Goal: Leave review/rating: Share an evaluation or opinion about a product, service, or content

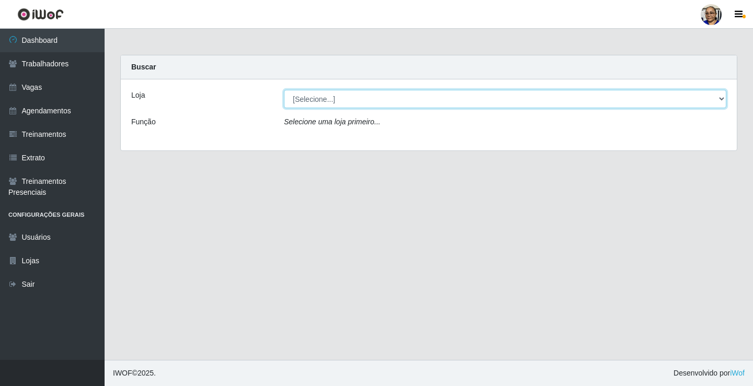
click at [719, 97] on select "[Selecione...] Mercadinho [GEOGRAPHIC_DATA]" at bounding box center [505, 99] width 442 height 18
select select "345"
click at [284, 90] on select "[Selecione...] Mercadinho [GEOGRAPHIC_DATA]" at bounding box center [505, 99] width 442 height 18
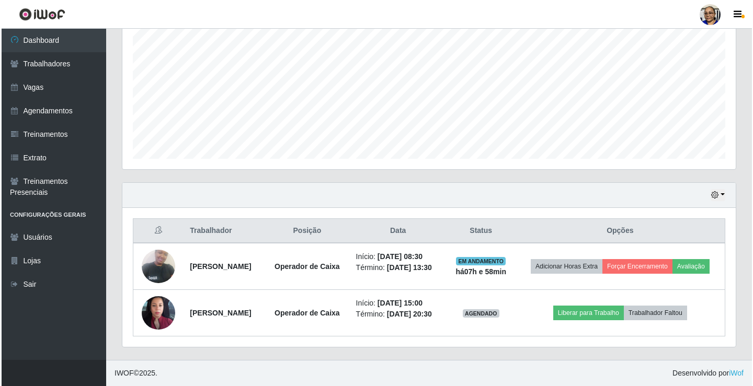
scroll to position [230, 0]
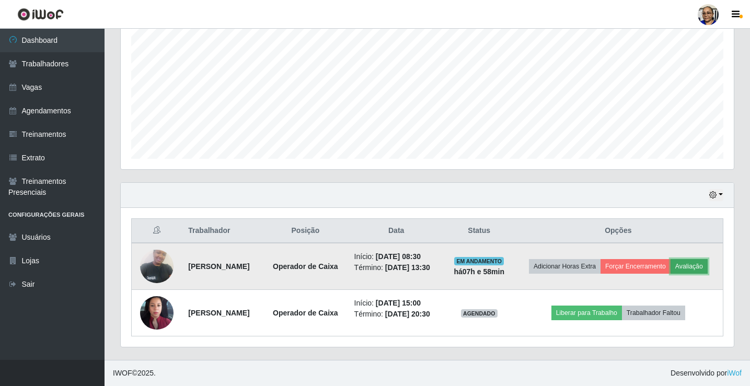
click at [670, 263] on button "Avaliação" at bounding box center [688, 266] width 37 height 15
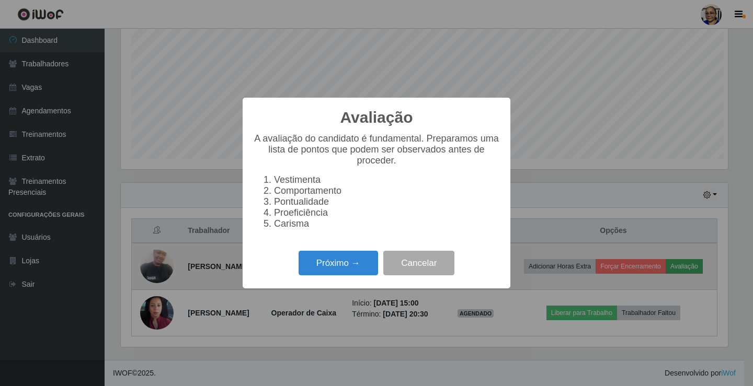
scroll to position [217, 607]
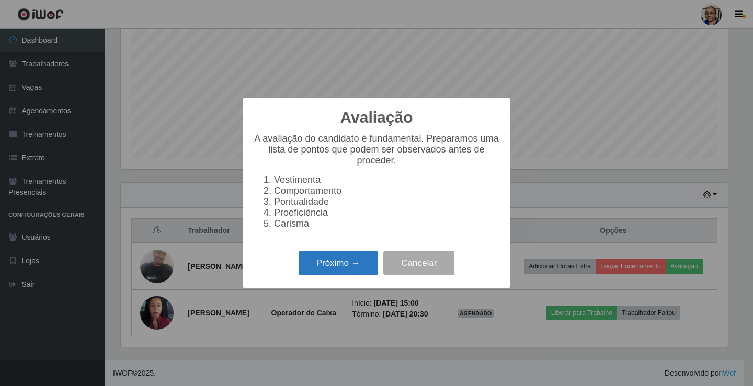
click at [336, 271] on button "Próximo →" at bounding box center [337, 263] width 79 height 25
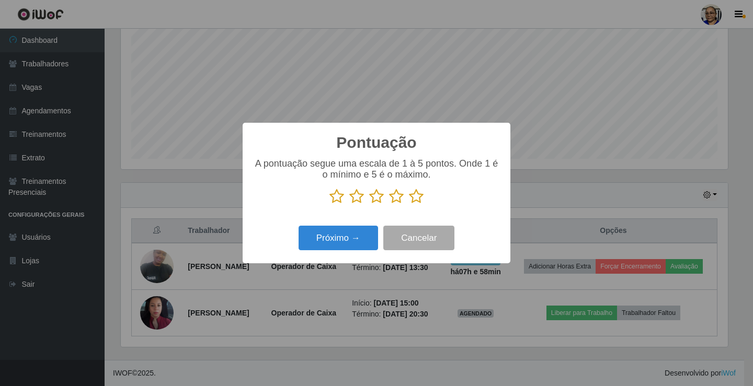
click at [417, 199] on icon at bounding box center [416, 197] width 15 height 16
click at [409, 204] on input "radio" at bounding box center [409, 204] width 0 height 0
click at [364, 235] on button "Próximo →" at bounding box center [337, 238] width 79 height 25
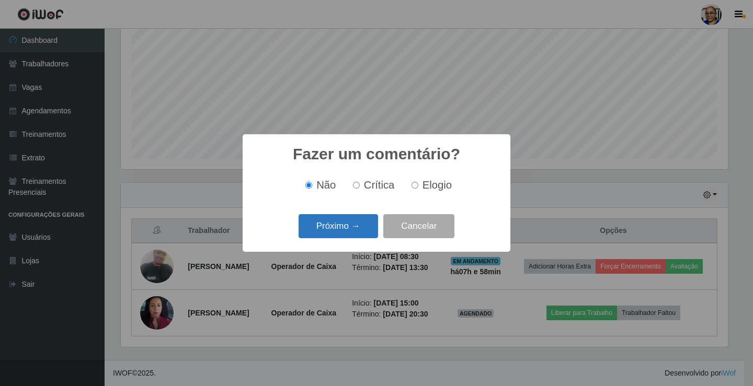
click at [348, 228] on button "Próximo →" at bounding box center [337, 226] width 79 height 25
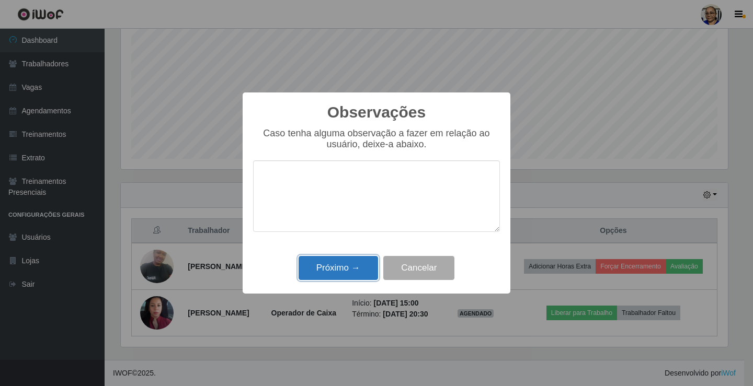
click at [342, 273] on button "Próximo →" at bounding box center [337, 268] width 79 height 25
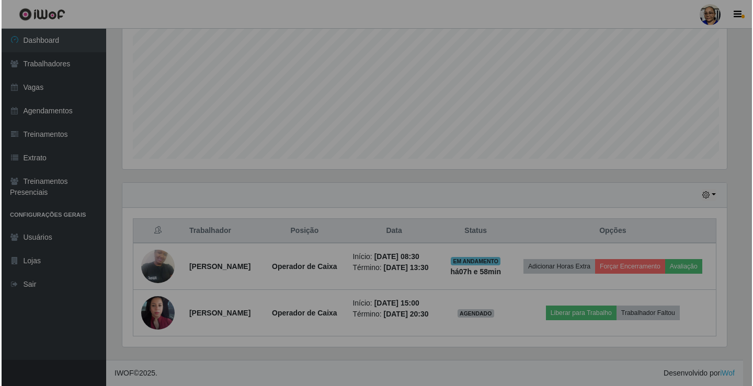
scroll to position [217, 613]
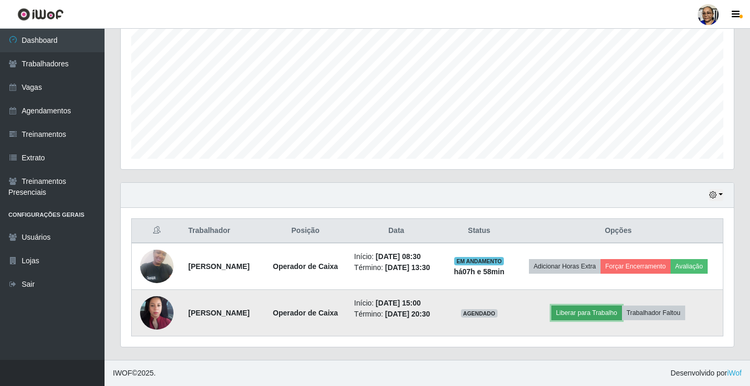
click at [607, 309] on button "Liberar para Trabalho" at bounding box center [586, 313] width 71 height 15
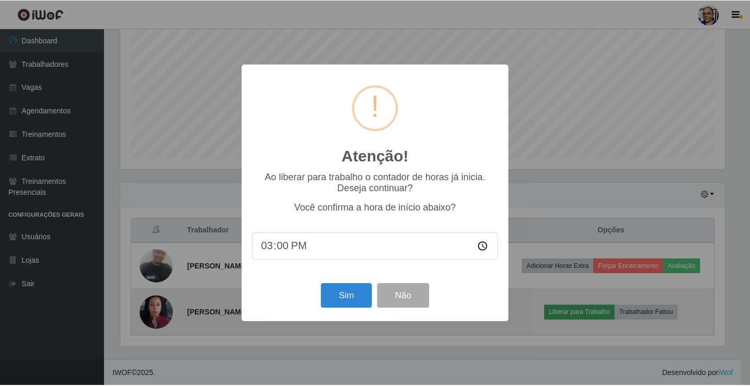
scroll to position [217, 607]
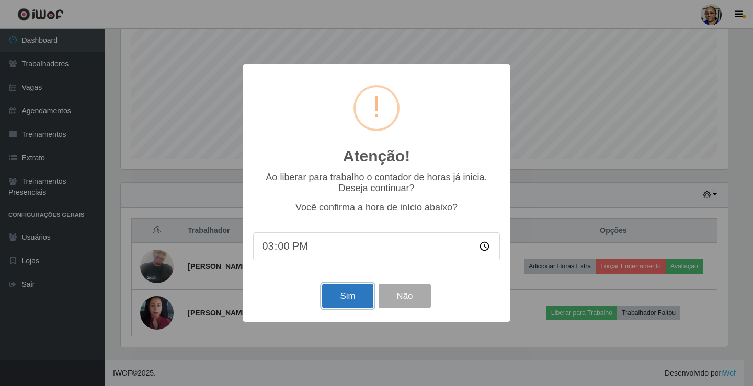
click at [355, 305] on button "Sim" at bounding box center [347, 296] width 51 height 25
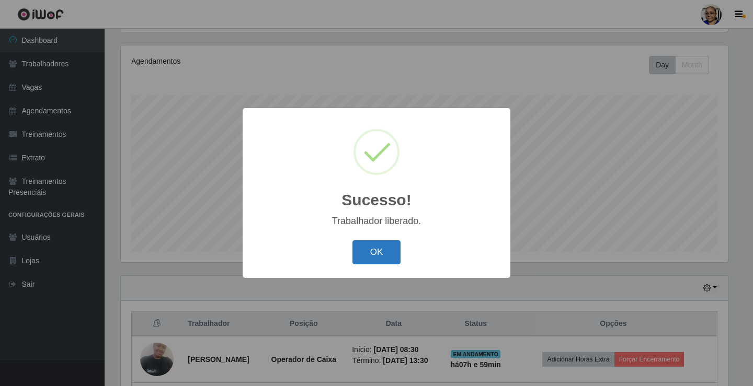
click at [384, 254] on button "OK" at bounding box center [376, 252] width 49 height 25
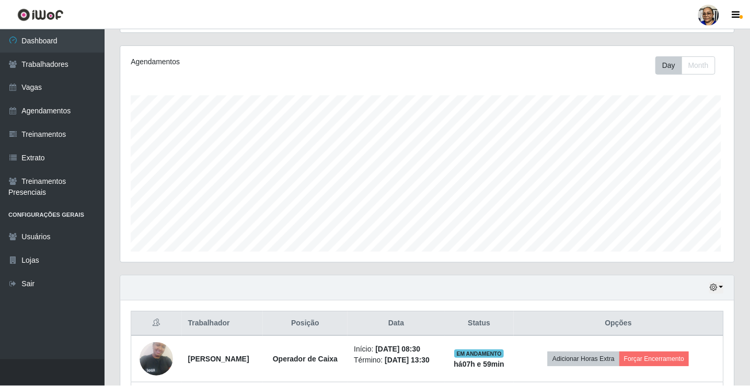
scroll to position [217, 613]
